Goal: Task Accomplishment & Management: Manage account settings

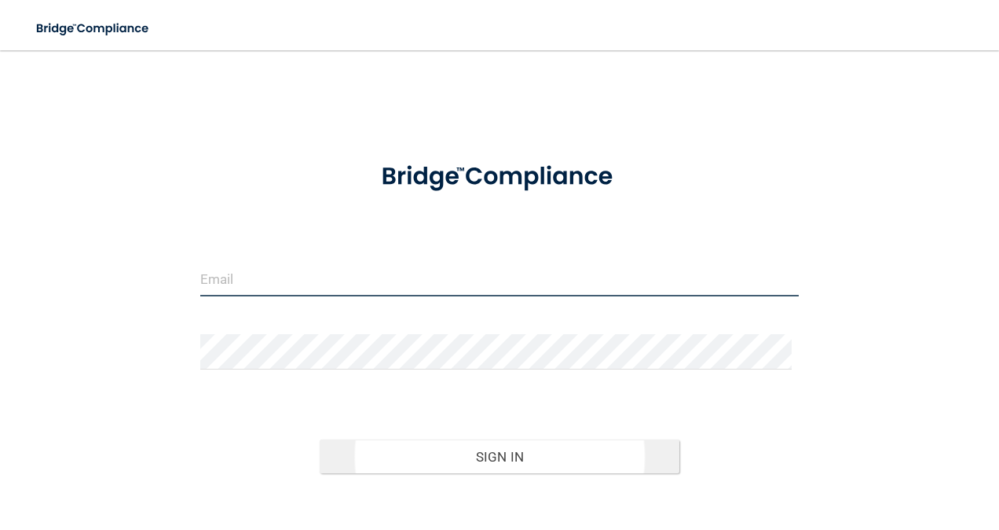
type input "[EMAIL_ADDRESS][PERSON_NAME][DOMAIN_NAME]"
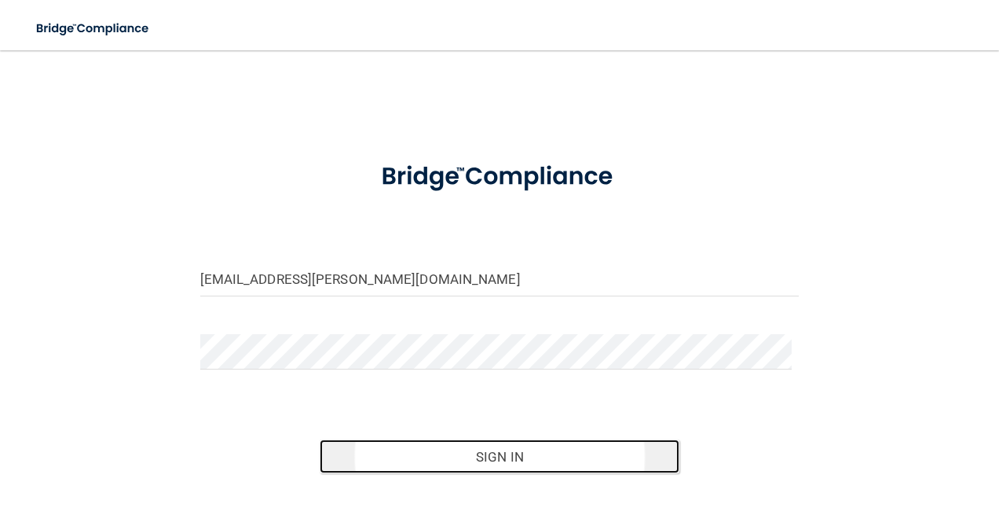
click at [544, 445] on button "Sign In" at bounding box center [500, 456] width 360 height 35
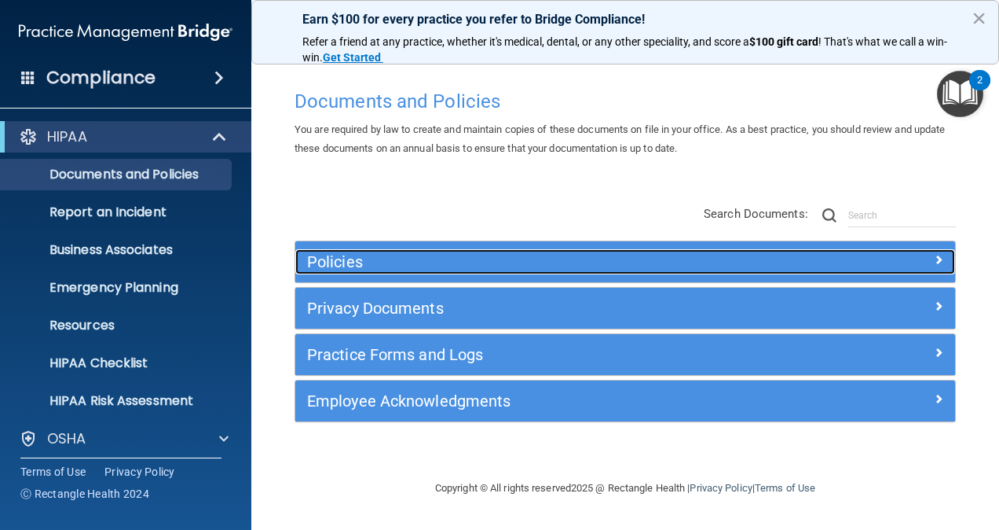
click at [503, 265] on h5 "Policies" at bounding box center [542, 261] width 471 height 17
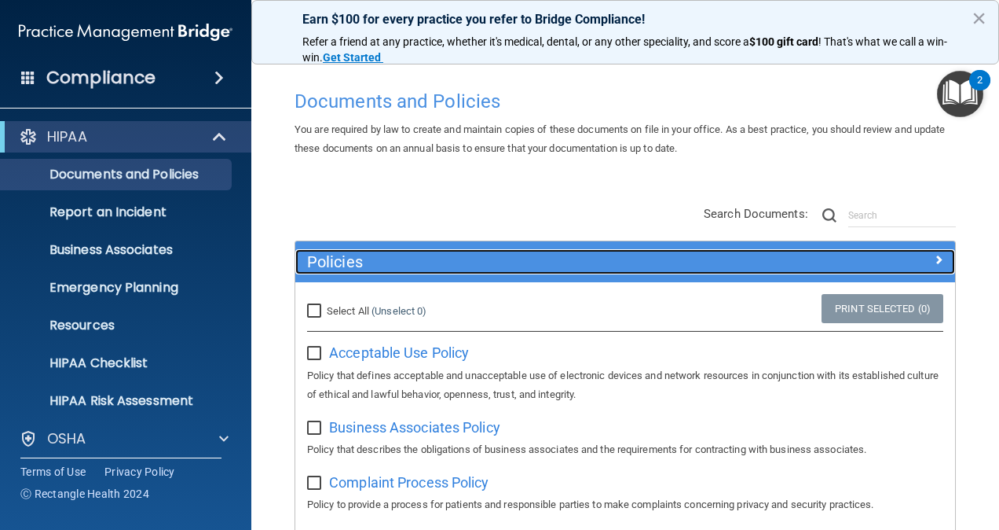
click at [503, 265] on h5 "Policies" at bounding box center [542, 261] width 471 height 17
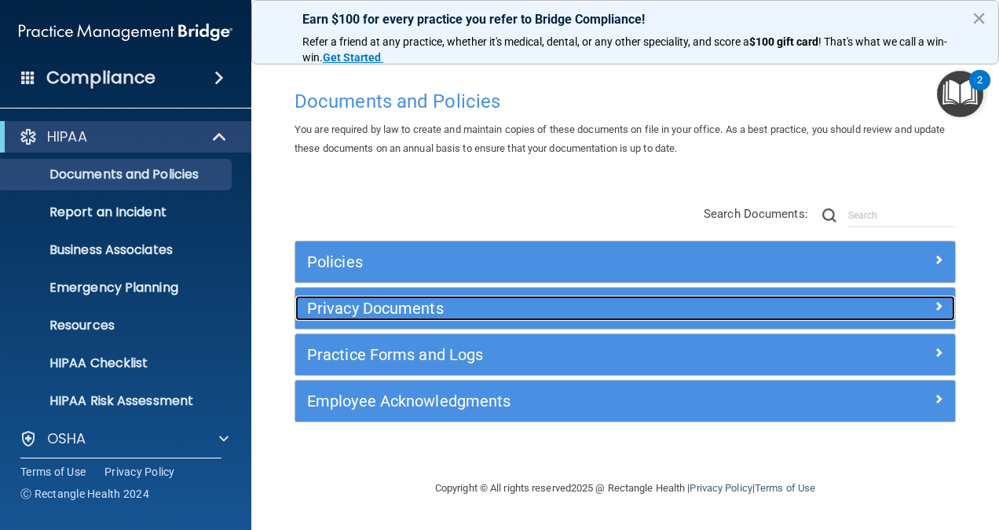
click at [537, 310] on h5 "Privacy Documents" at bounding box center [542, 307] width 471 height 17
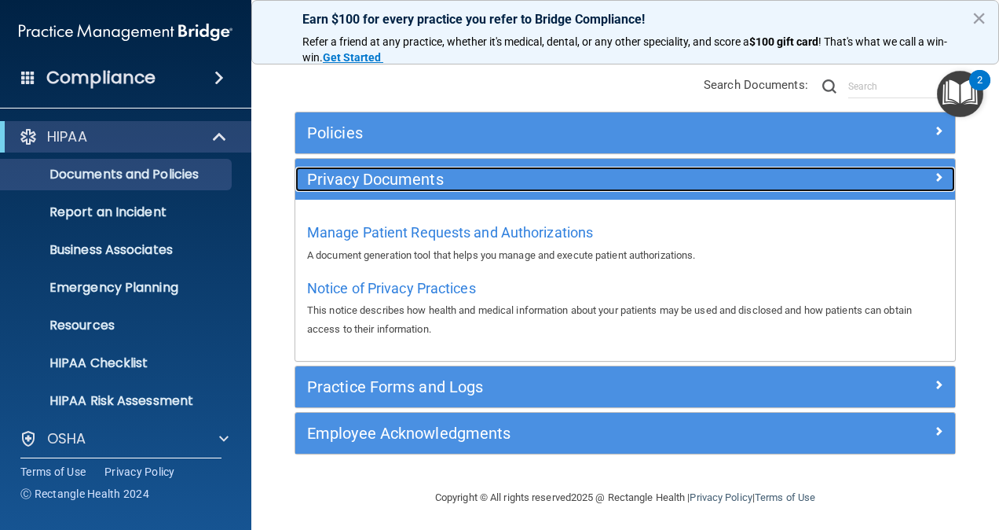
scroll to position [132, 0]
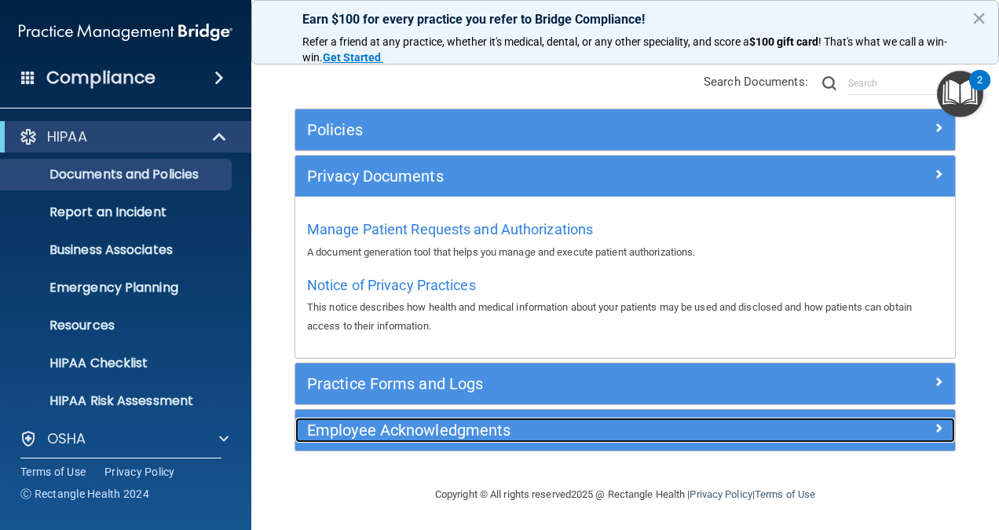
click at [570, 423] on h5 "Employee Acknowledgments" at bounding box center [542, 429] width 471 height 17
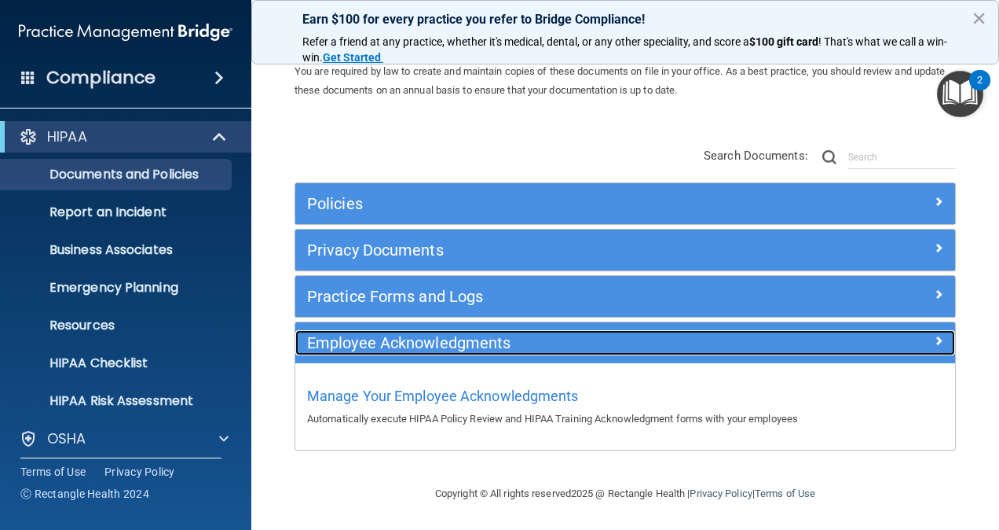
scroll to position [58, 0]
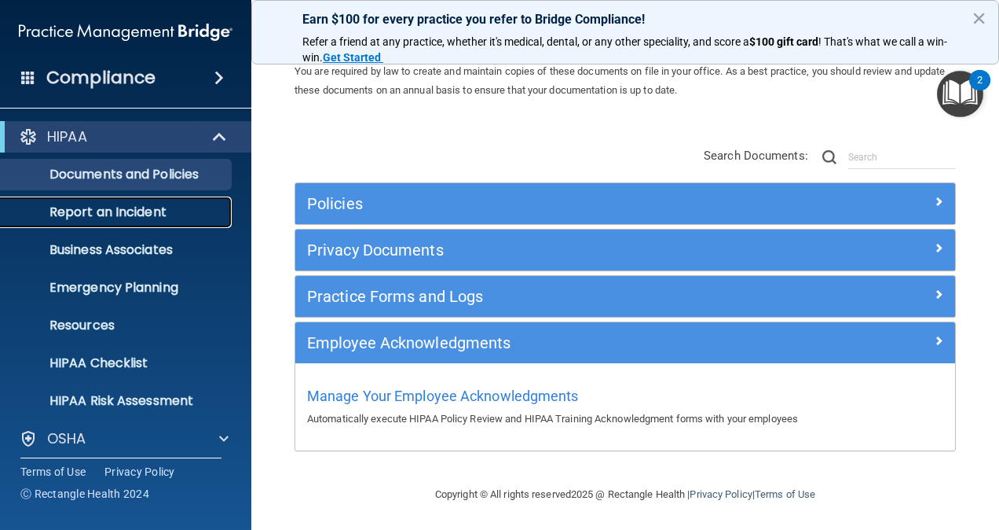
click at [151, 213] on p "Report an Incident" at bounding box center [117, 212] width 214 height 16
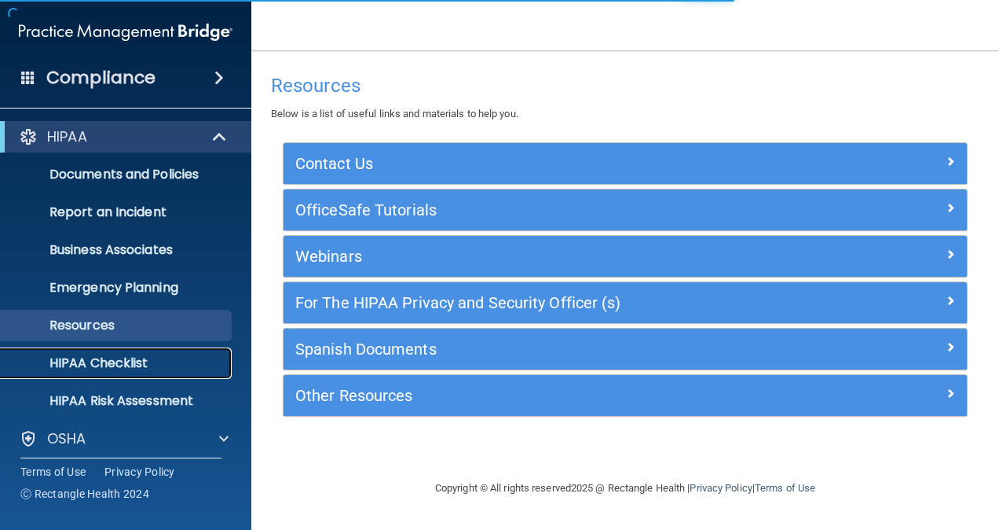
click at [139, 350] on link "HIPAA Checklist" at bounding box center [107, 362] width 247 height 31
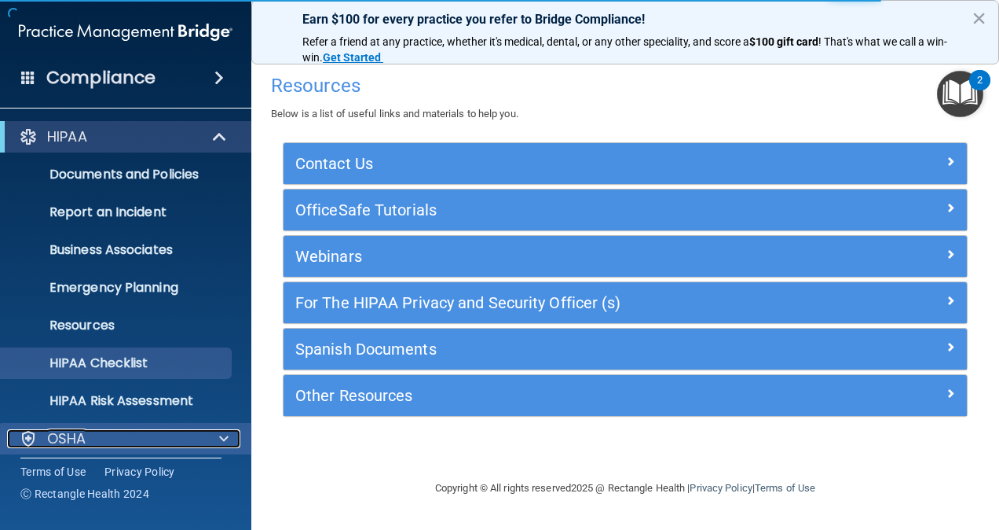
click at [198, 434] on div "OSHA" at bounding box center [104, 438] width 195 height 19
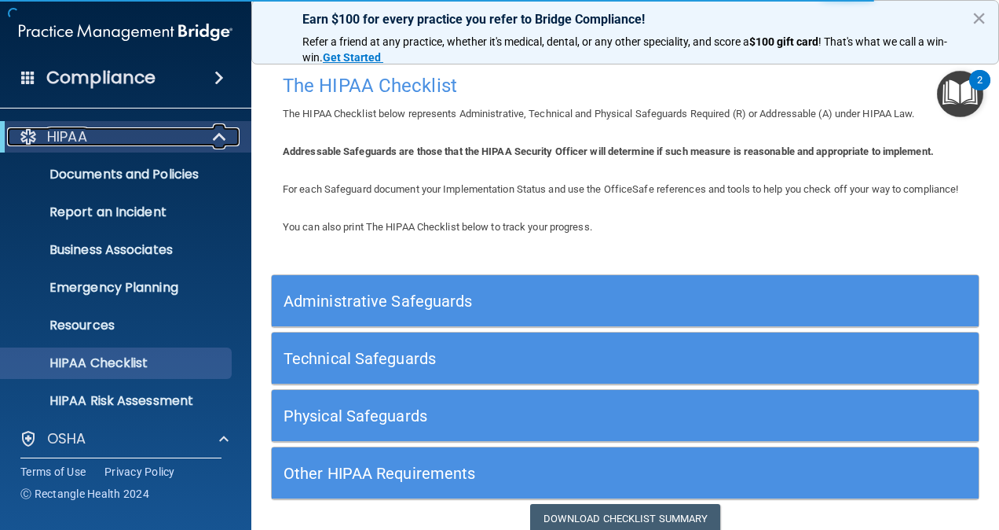
click at [190, 143] on div "HIPAA" at bounding box center [104, 136] width 194 height 19
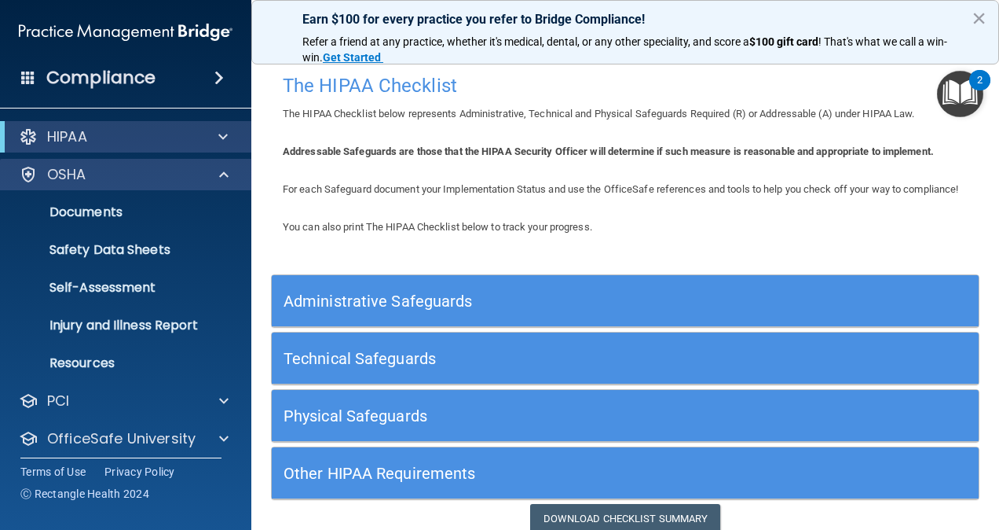
click at [211, 163] on div "OSHA" at bounding box center [126, 174] width 252 height 31
click at [211, 165] on div at bounding box center [221, 174] width 39 height 19
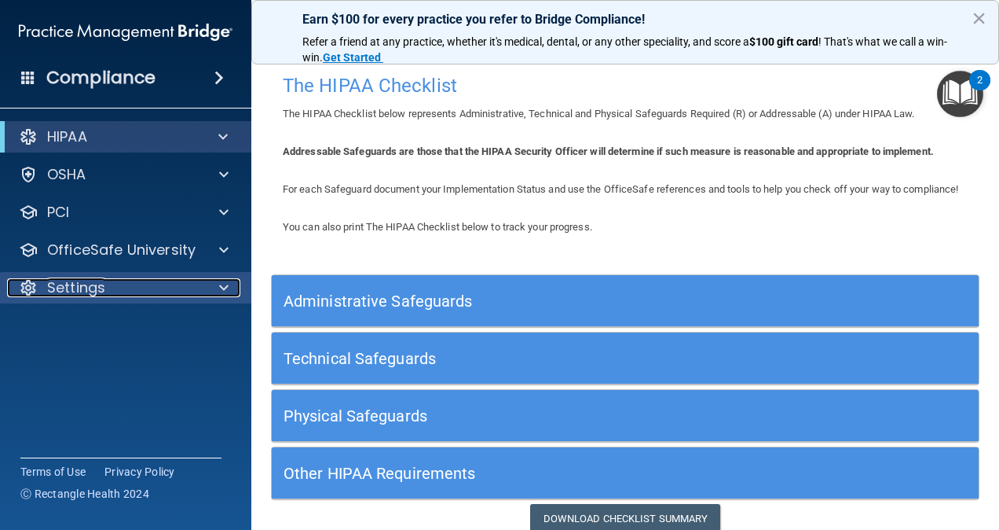
click at [200, 280] on div "Settings" at bounding box center [104, 287] width 195 height 19
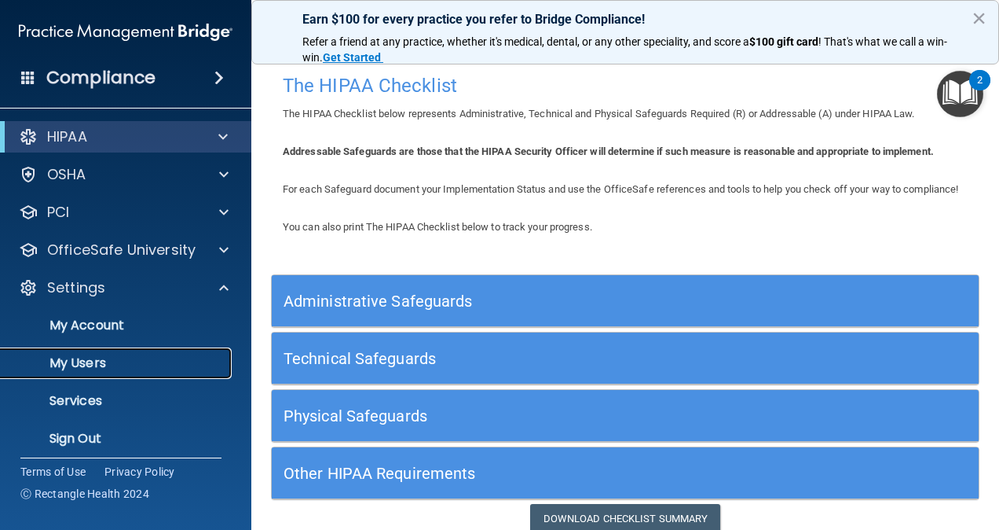
click at [141, 356] on p "My Users" at bounding box center [117, 363] width 214 height 16
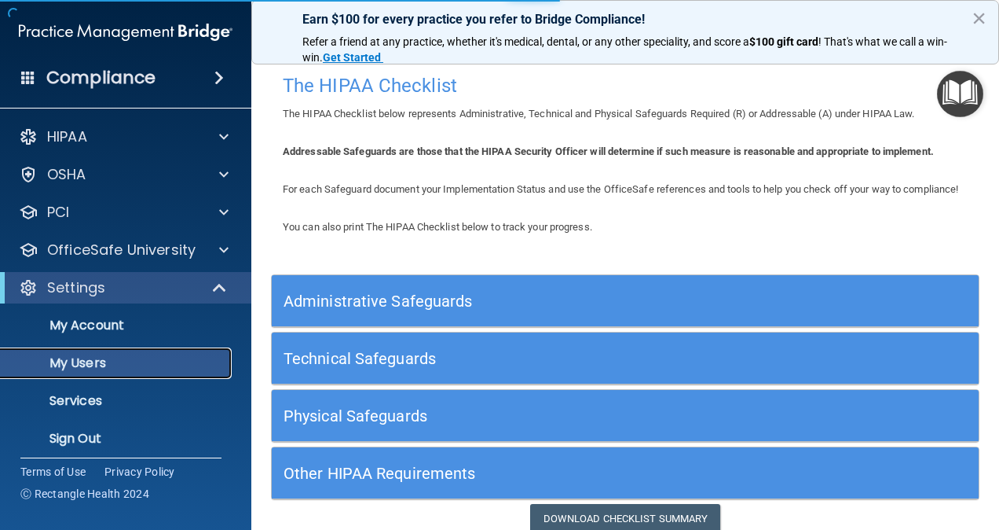
select select "20"
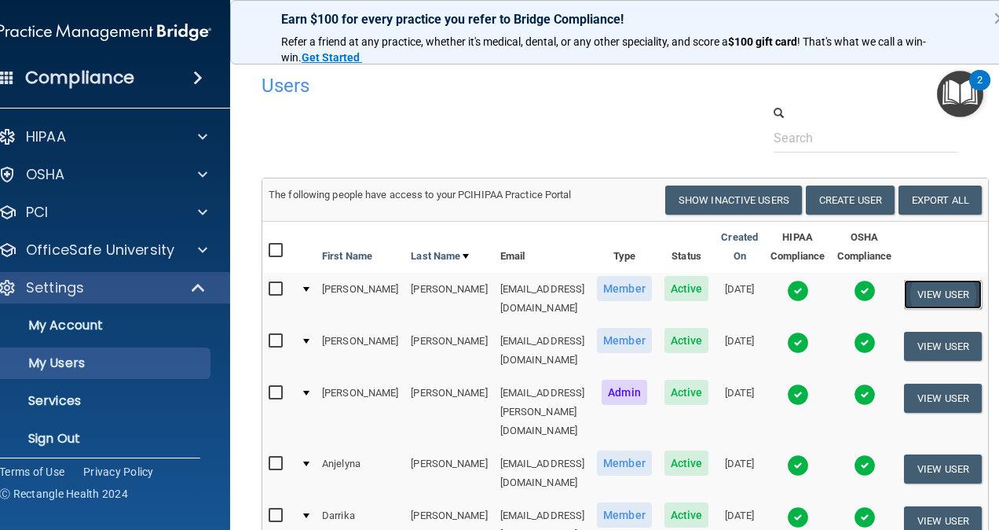
click at [951, 291] on button "View User" at bounding box center [943, 294] width 78 height 29
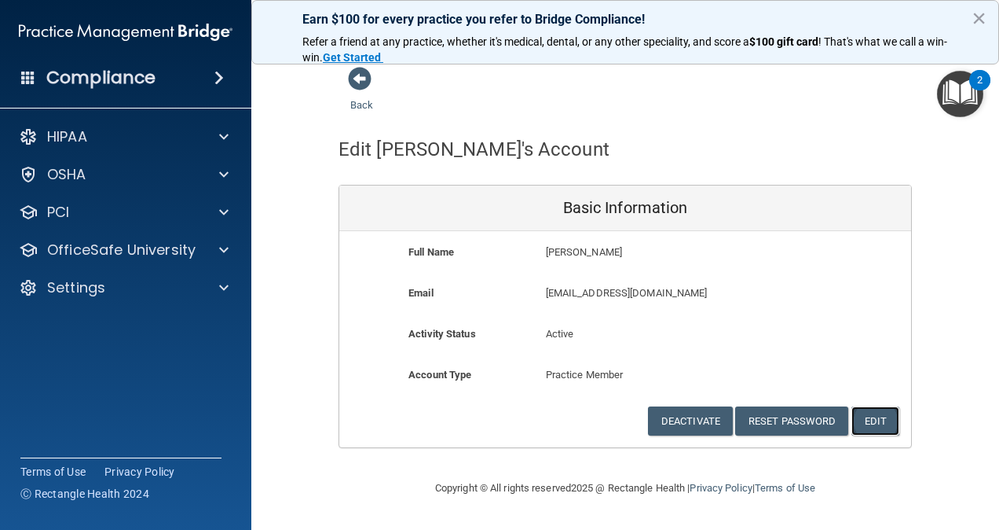
click at [883, 413] on button "Edit" at bounding box center [876, 420] width 48 height 29
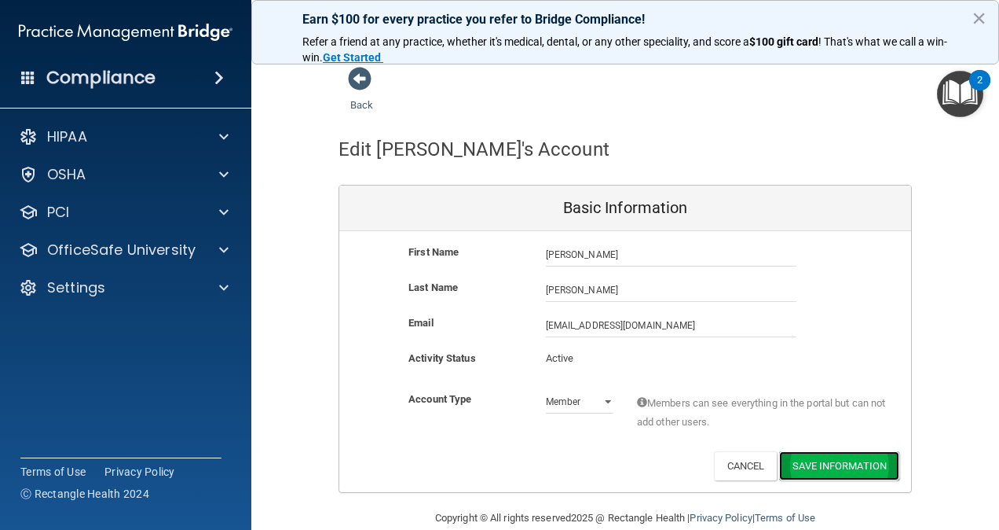
click at [841, 463] on button "Save Information" at bounding box center [839, 465] width 120 height 29
